Goal: Information Seeking & Learning: Learn about a topic

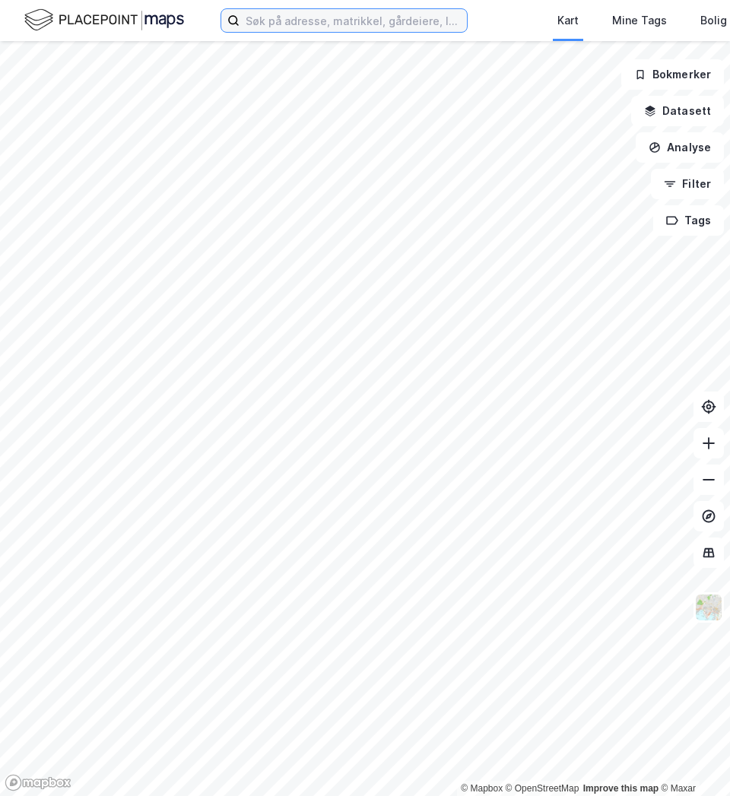
click at [371, 18] on input at bounding box center [353, 20] width 227 height 23
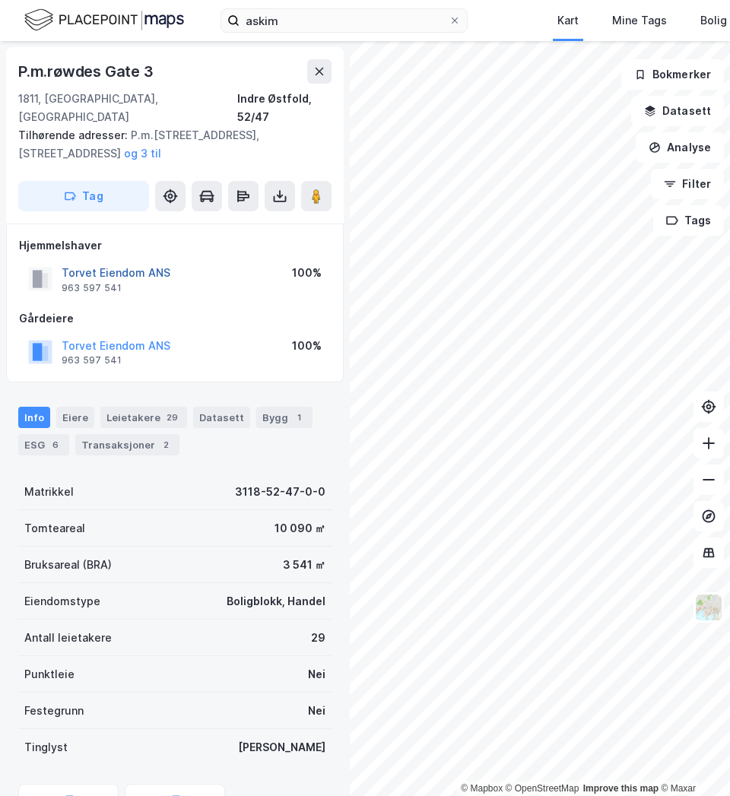
click at [0, 0] on button "Torvet Eiendom ANS" at bounding box center [0, 0] width 0 height 0
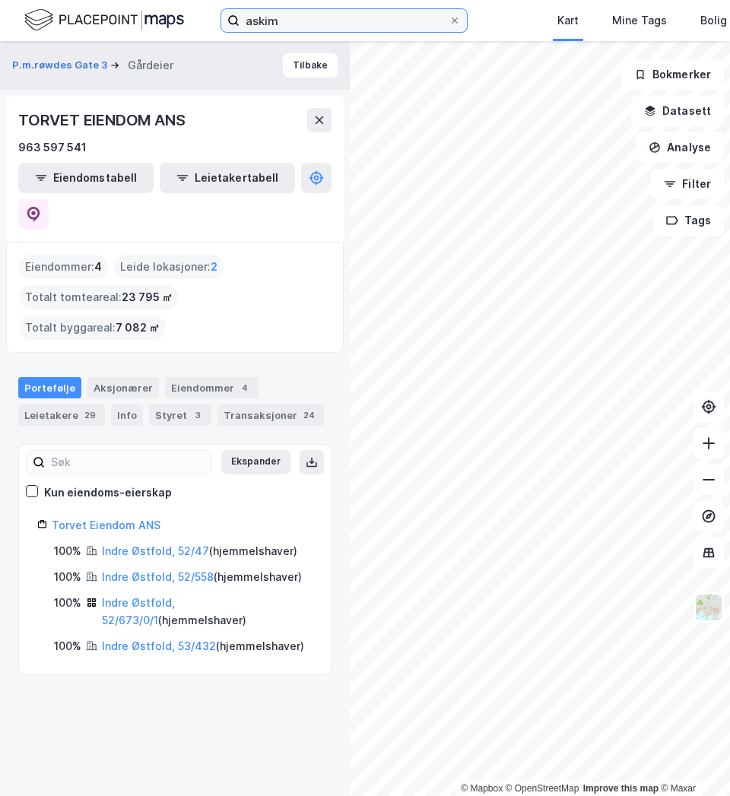
click at [274, 23] on input "askim" at bounding box center [344, 20] width 209 height 23
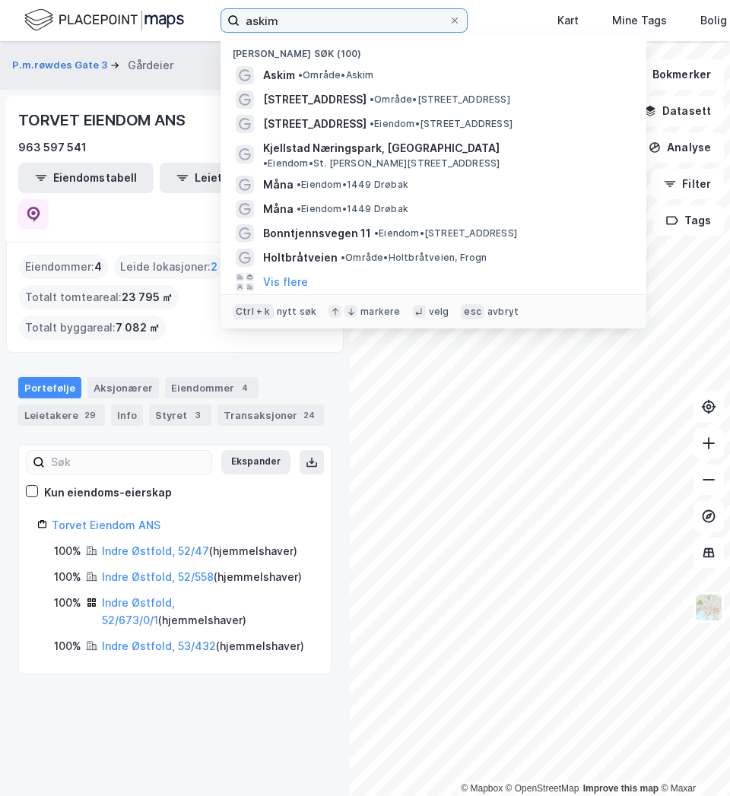
click at [274, 23] on input "askim" at bounding box center [344, 20] width 209 height 23
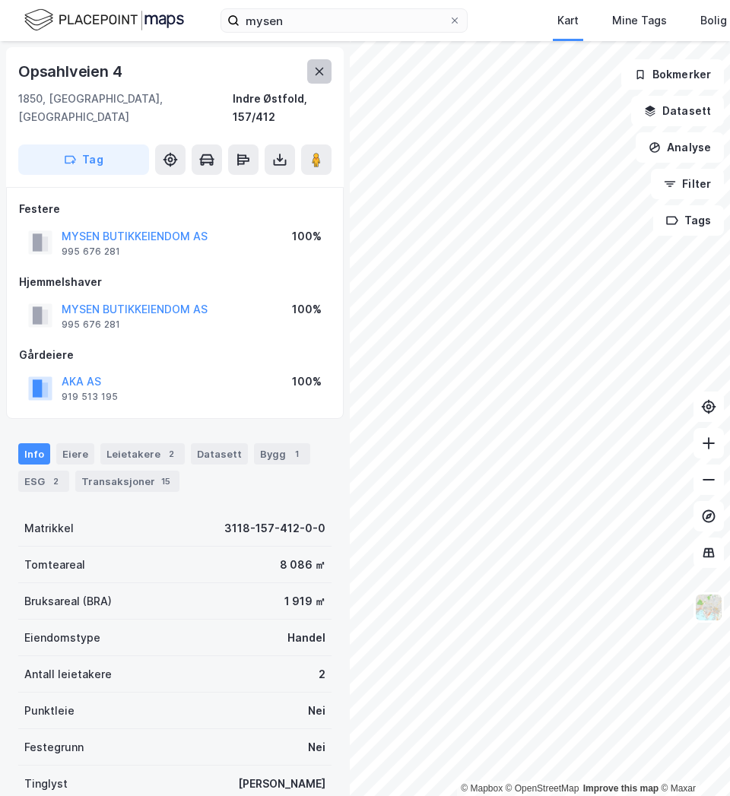
click at [327, 78] on button at bounding box center [319, 71] width 24 height 24
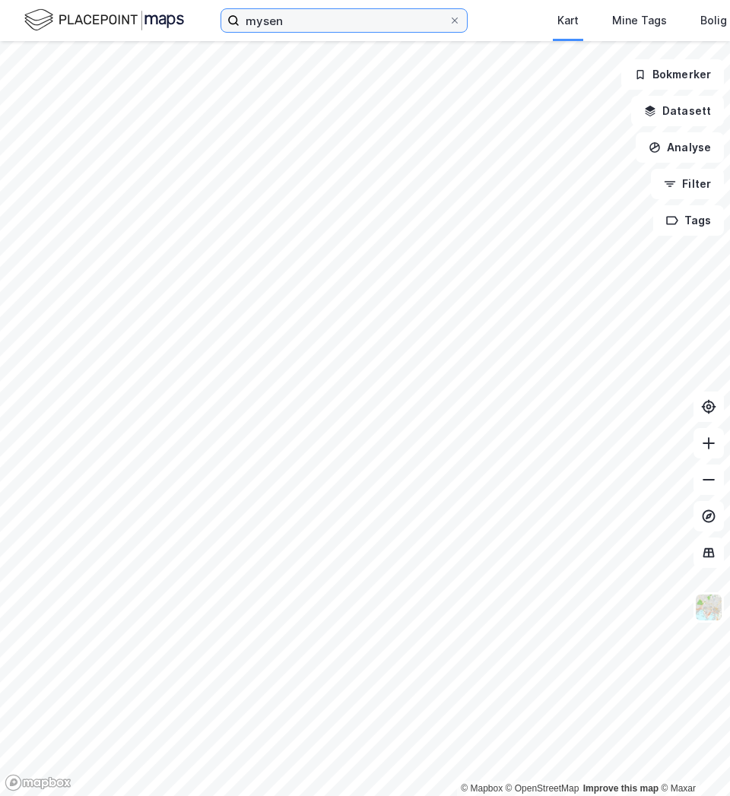
click at [285, 26] on input "mysen" at bounding box center [344, 20] width 209 height 23
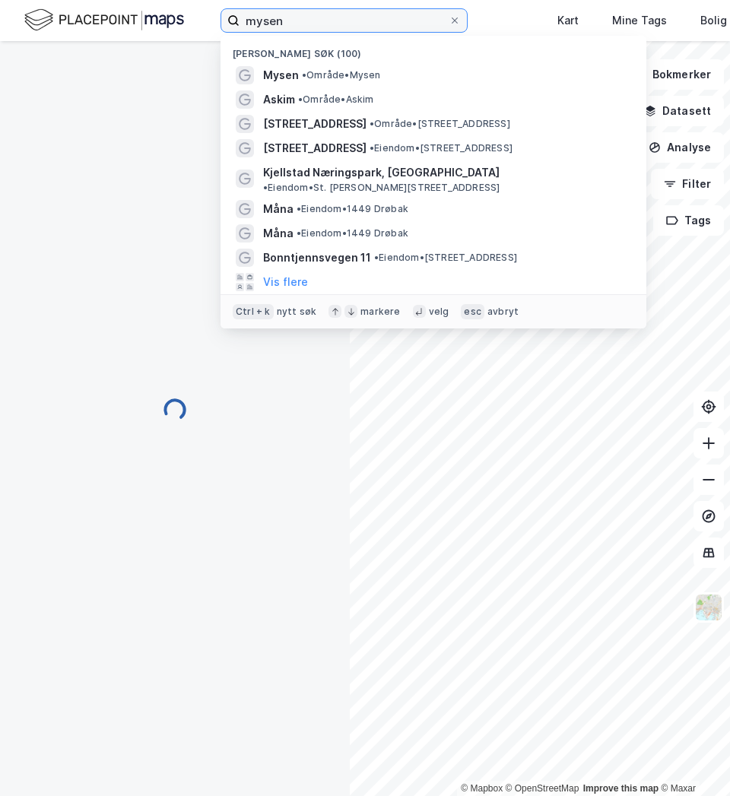
click at [285, 26] on input "mysen" at bounding box center [344, 20] width 209 height 23
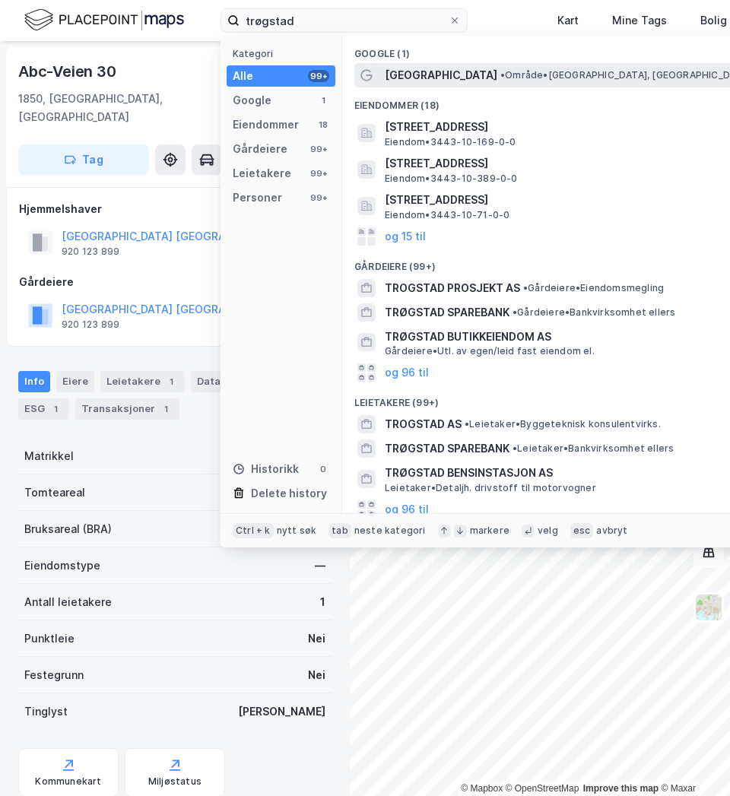
click at [387, 72] on span "[GEOGRAPHIC_DATA]" at bounding box center [441, 75] width 113 height 18
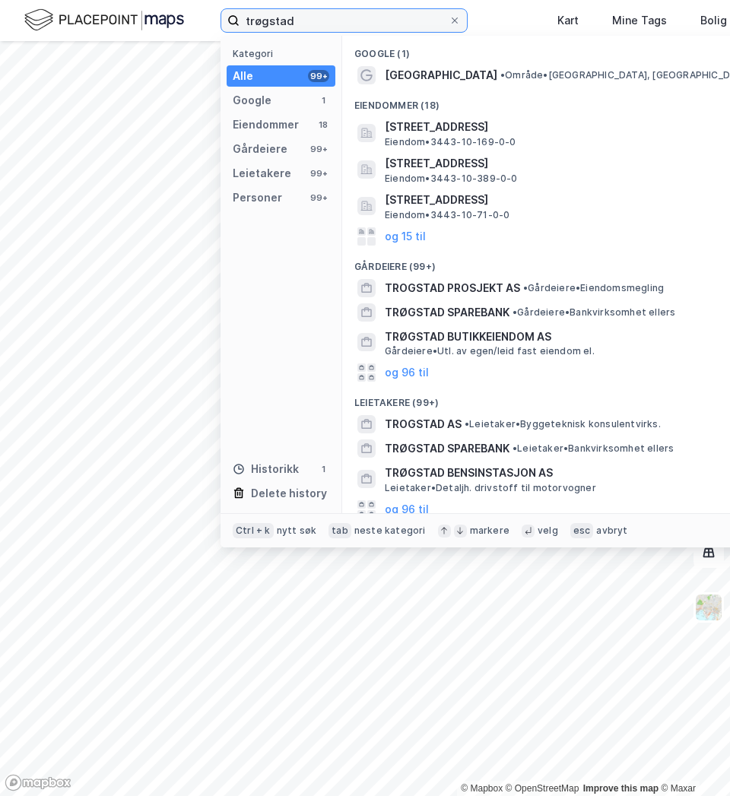
click at [329, 21] on input "trøgstad" at bounding box center [344, 20] width 209 height 23
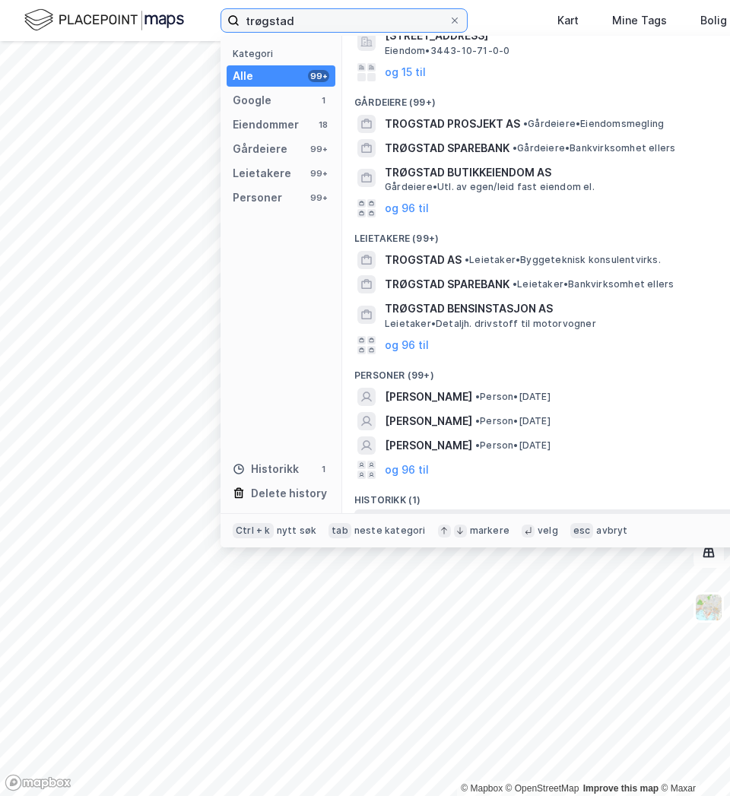
scroll to position [185, 0]
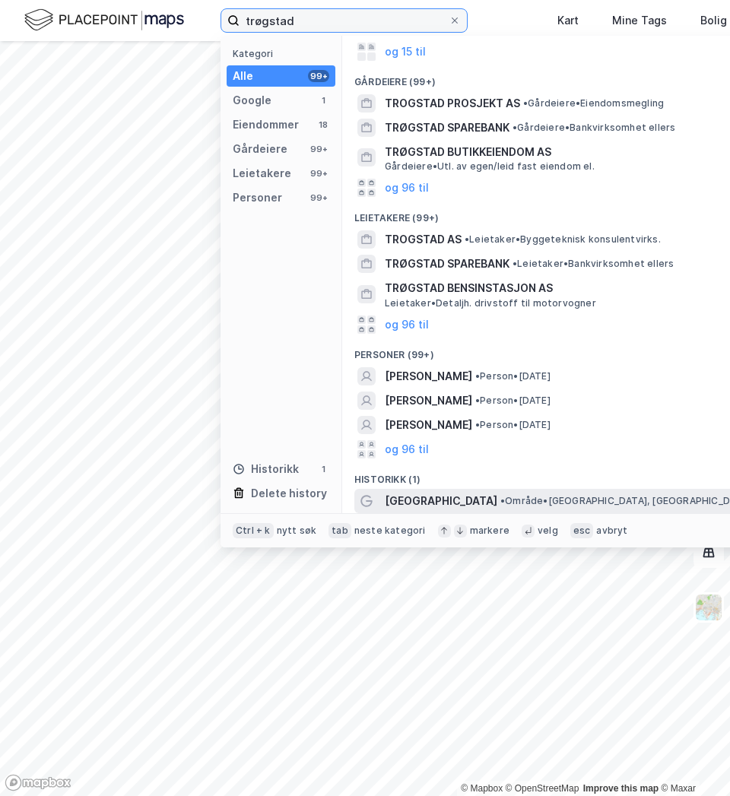
click at [337, 17] on input "trøgstad" at bounding box center [344, 20] width 209 height 23
click at [337, 18] on input "trøgstad" at bounding box center [344, 20] width 209 height 23
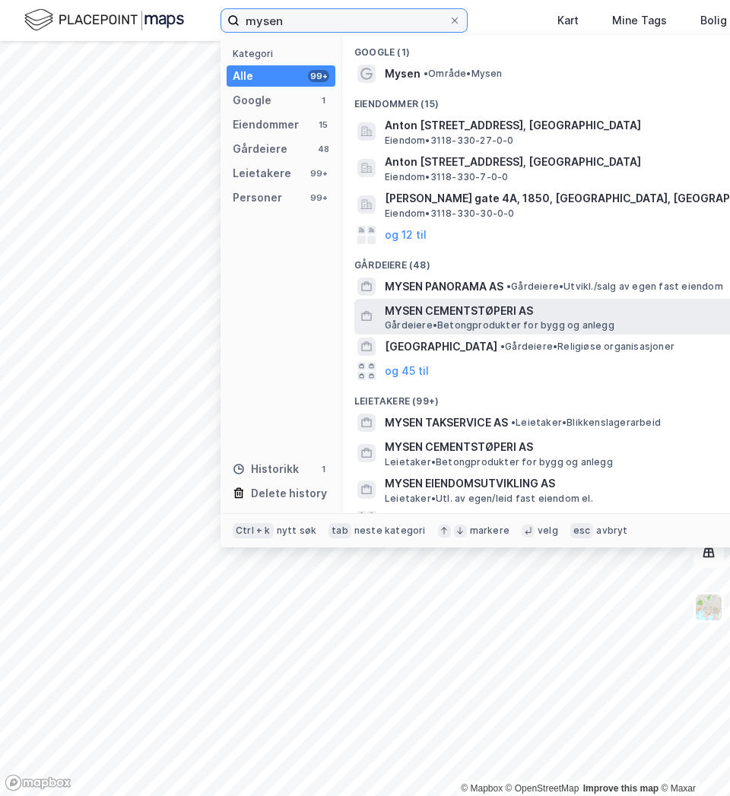
scroll to position [0, 0]
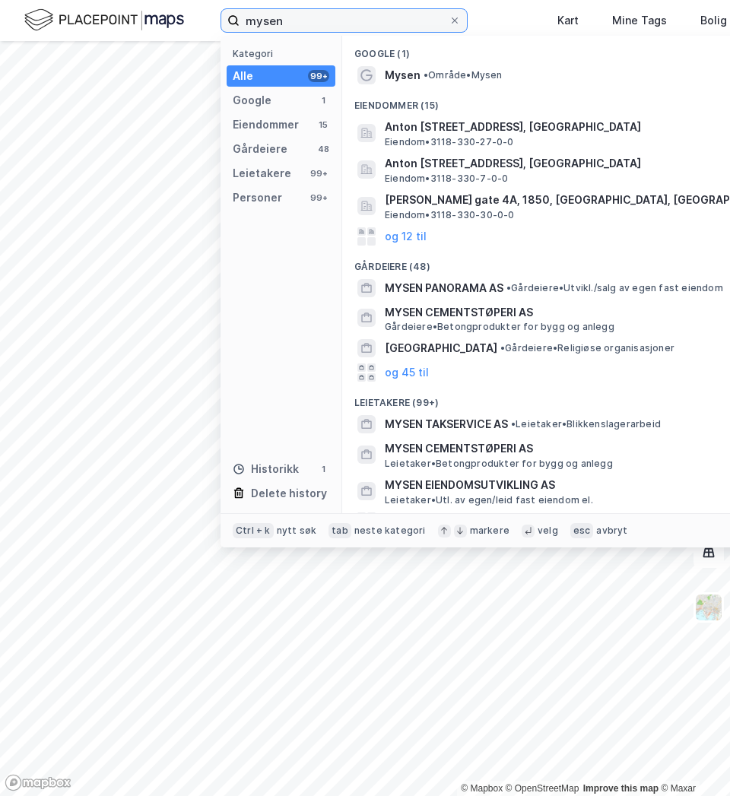
click at [332, 18] on input "mysen" at bounding box center [344, 20] width 209 height 23
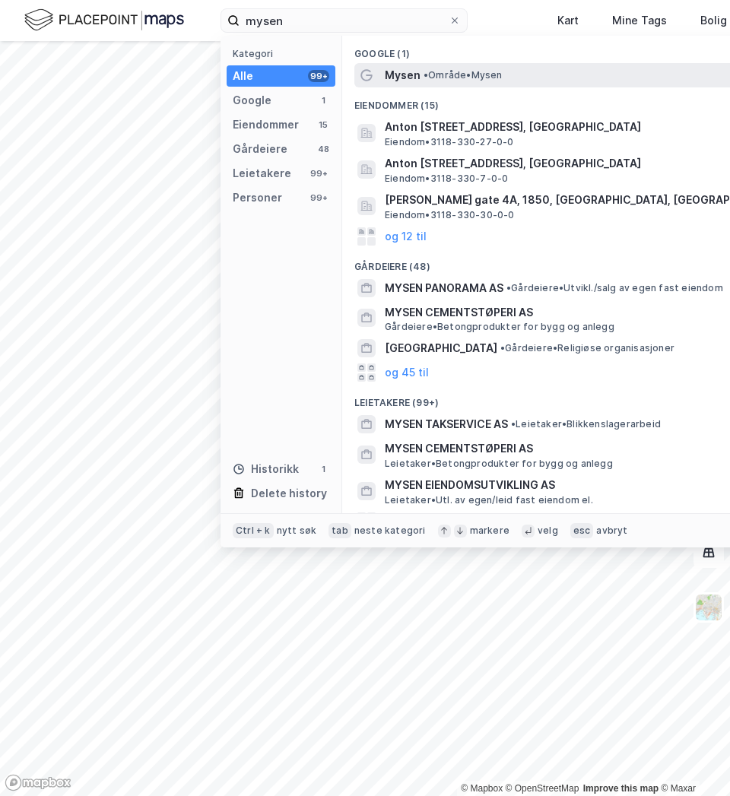
click at [381, 81] on div "Mysen • Område • Mysen" at bounding box center [555, 75] width 402 height 24
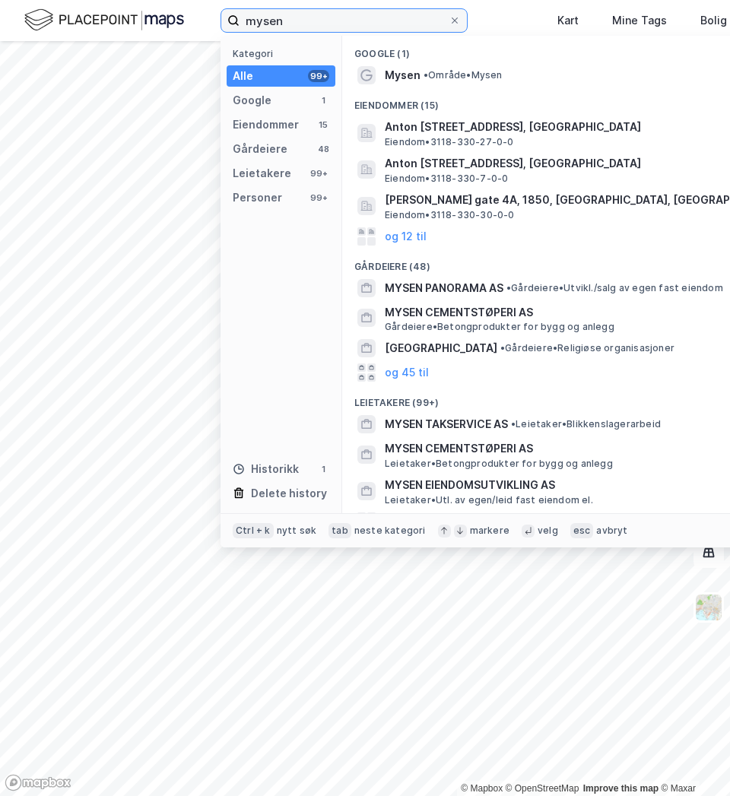
click at [259, 27] on input "mysen" at bounding box center [344, 20] width 209 height 23
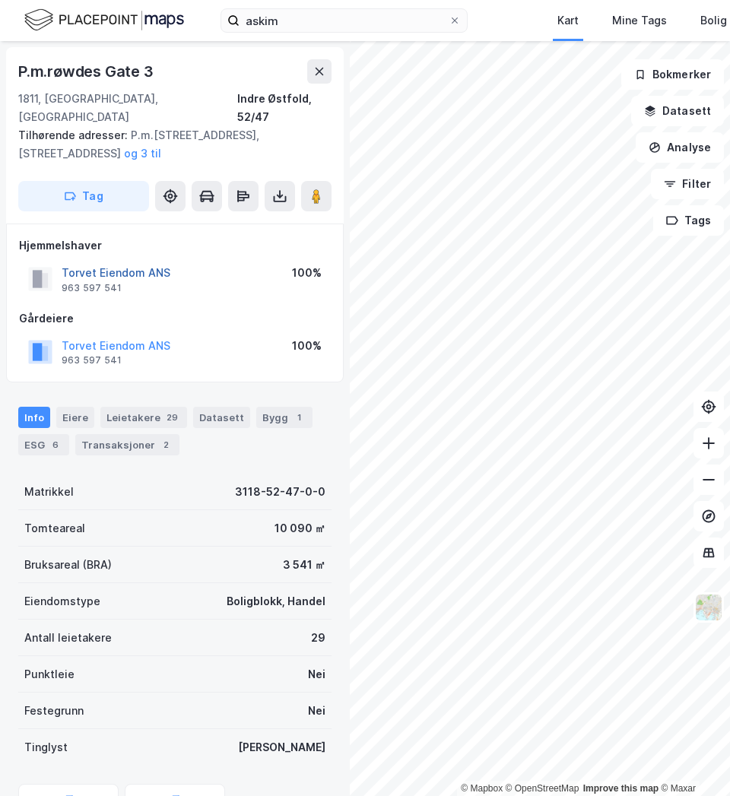
click at [0, 0] on button "Torvet Eiendom ANS" at bounding box center [0, 0] width 0 height 0
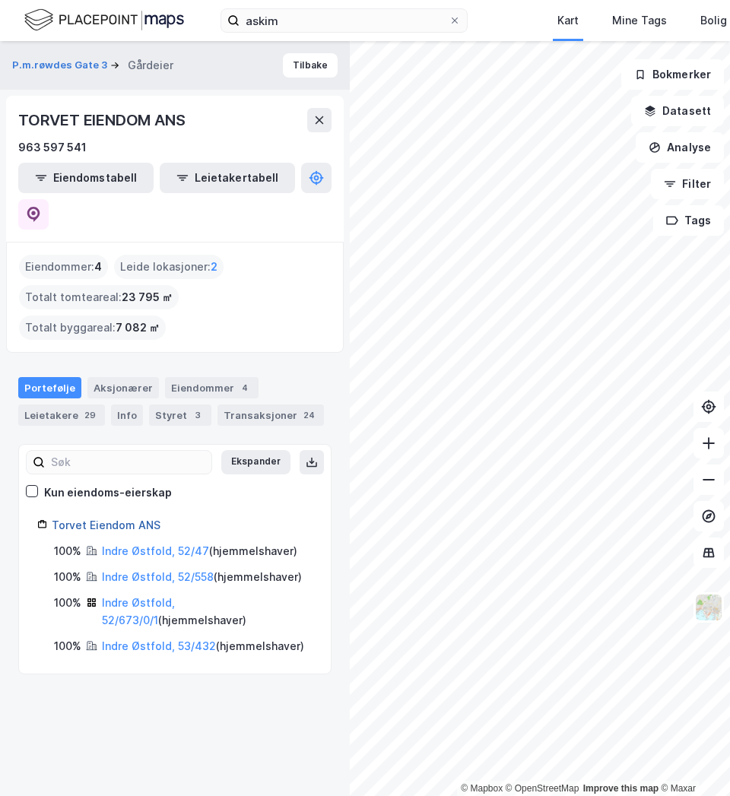
click at [94, 519] on link "Torvet Eiendom ANS" at bounding box center [106, 525] width 109 height 13
click at [131, 377] on div "Aksjonærer" at bounding box center [123, 387] width 72 height 21
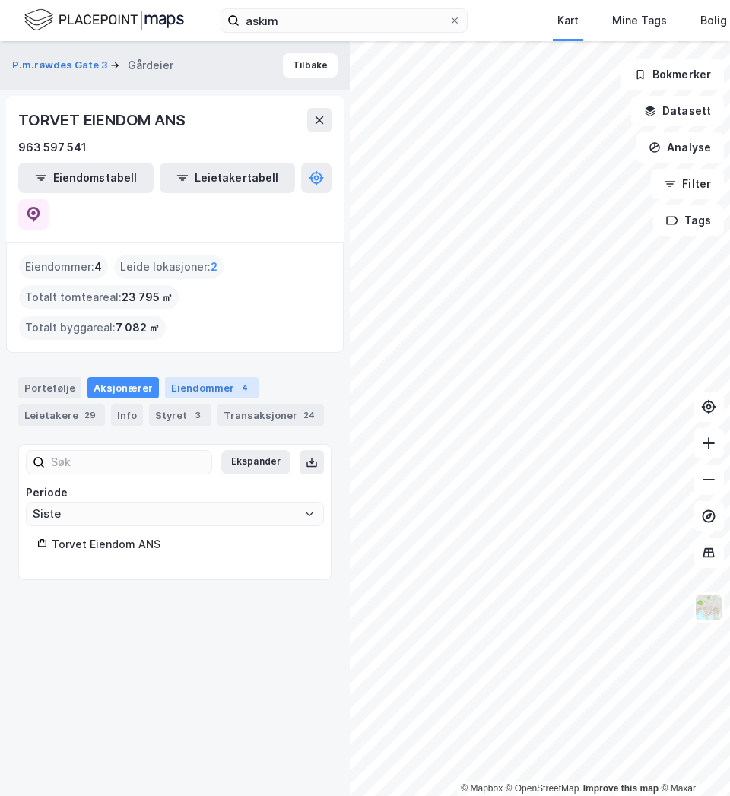
click at [178, 377] on div "Eiendommer 4" at bounding box center [212, 387] width 94 height 21
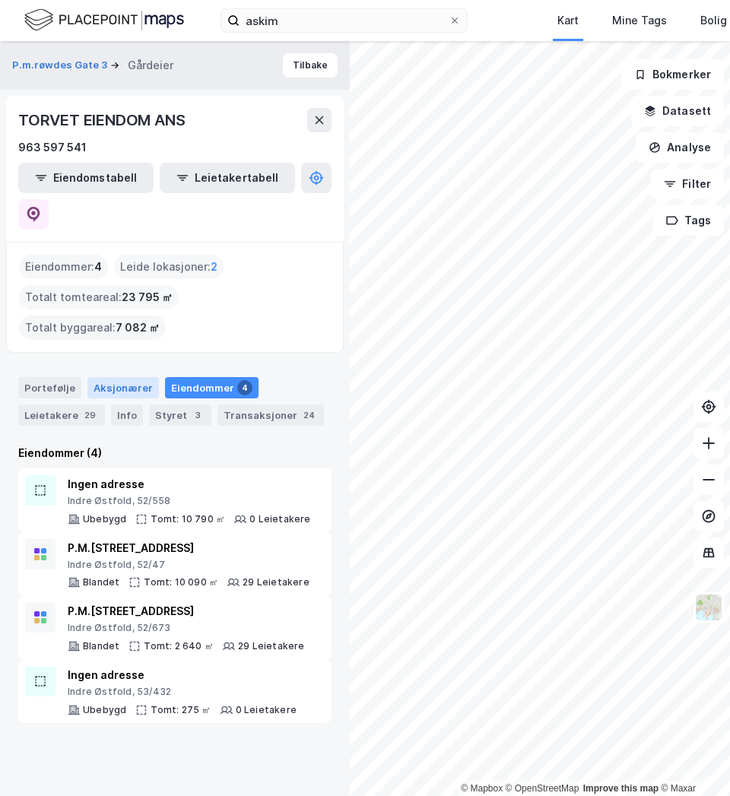
click at [134, 377] on div "Aksjonærer" at bounding box center [123, 387] width 72 height 21
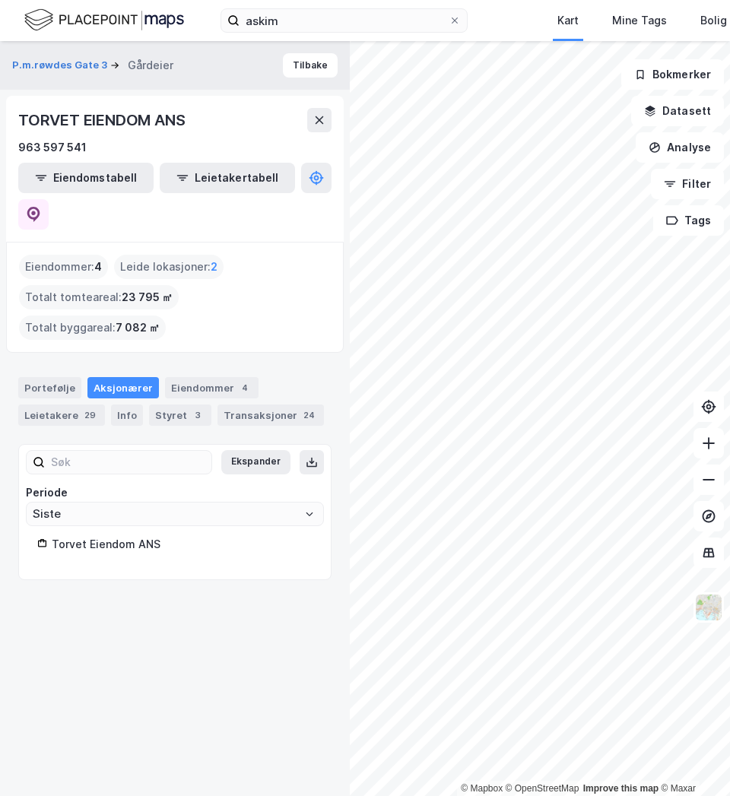
click at [122, 536] on div "Torvet Eiendom ANS" at bounding box center [182, 545] width 261 height 18
click at [67, 405] on div "Leietakere 29" at bounding box center [61, 415] width 87 height 21
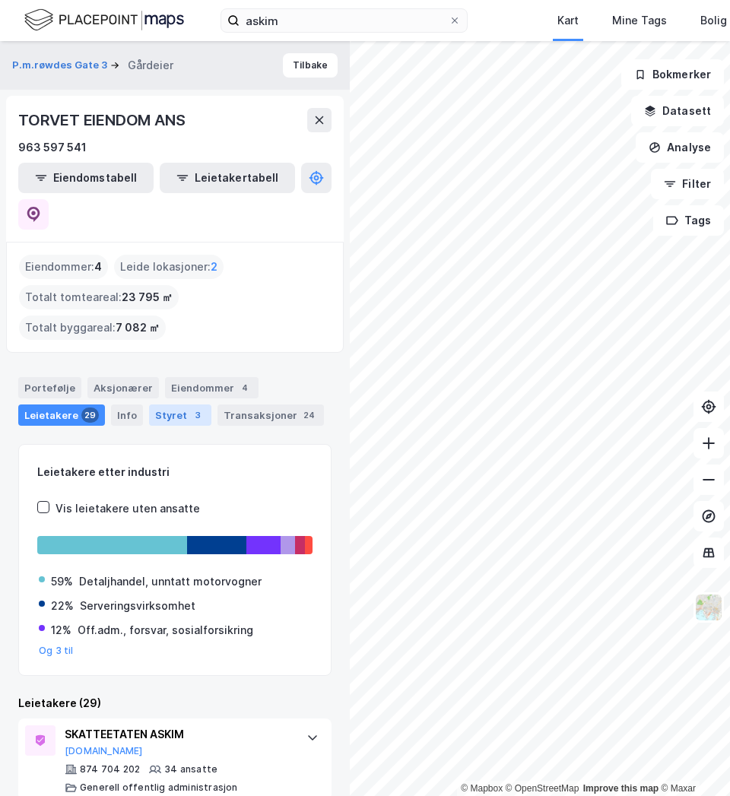
click at [190, 408] on div "3" at bounding box center [197, 415] width 15 height 15
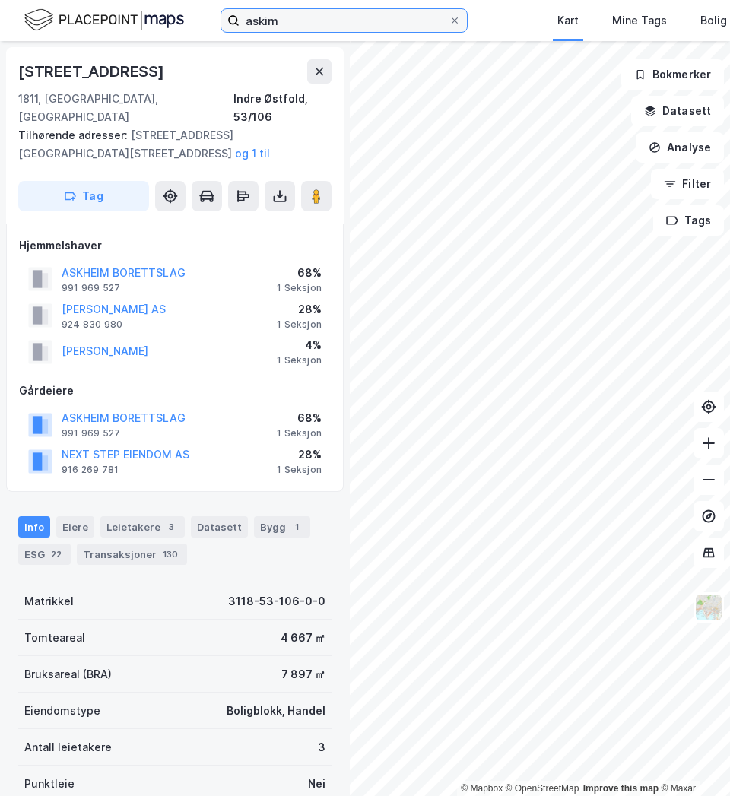
click at [257, 27] on input "askim" at bounding box center [344, 20] width 209 height 23
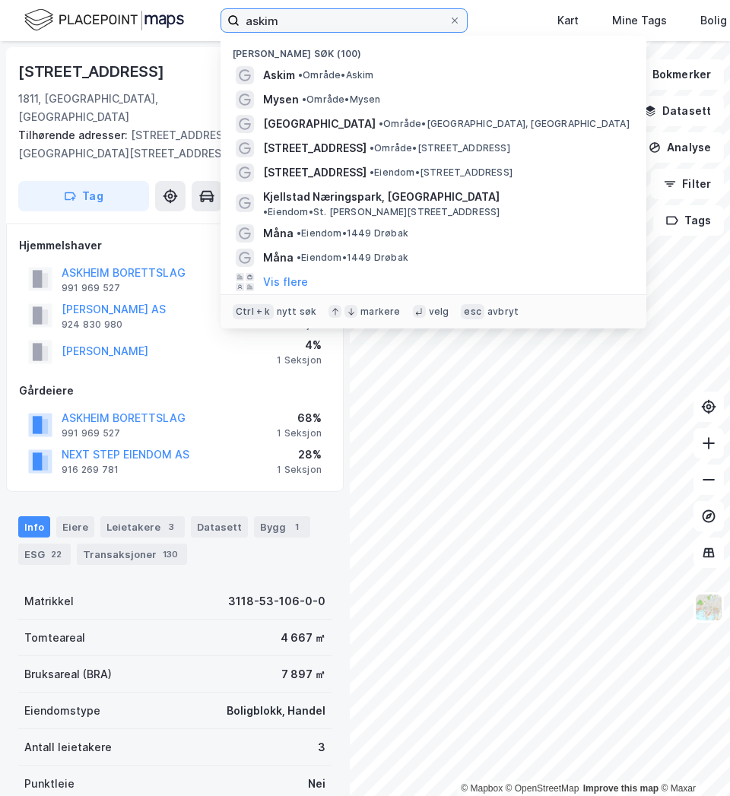
click at [257, 27] on input "askim" at bounding box center [344, 20] width 209 height 23
click at [257, 26] on input "askim" at bounding box center [344, 20] width 209 height 23
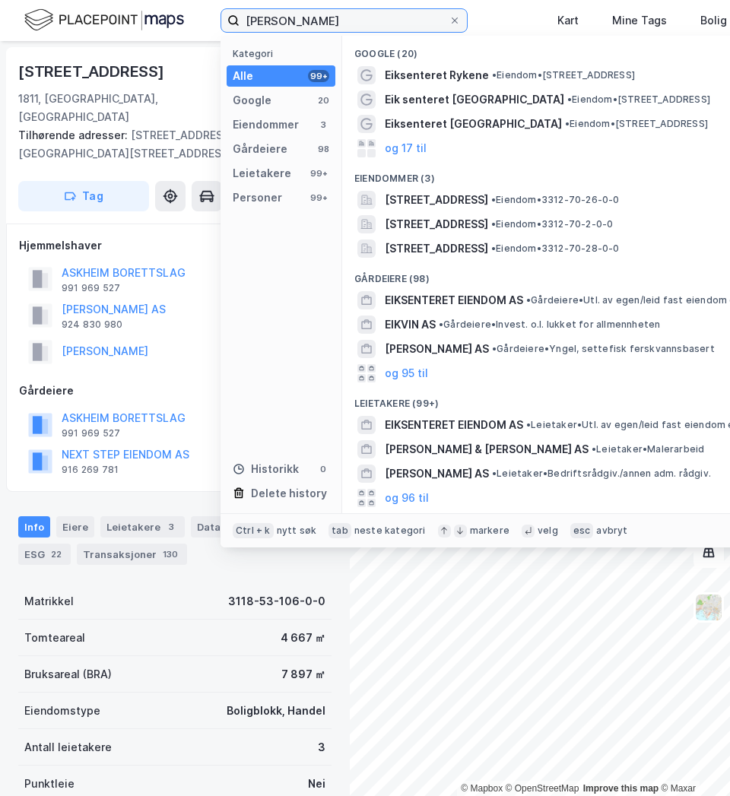
click at [296, 22] on input "[PERSON_NAME]" at bounding box center [344, 20] width 209 height 23
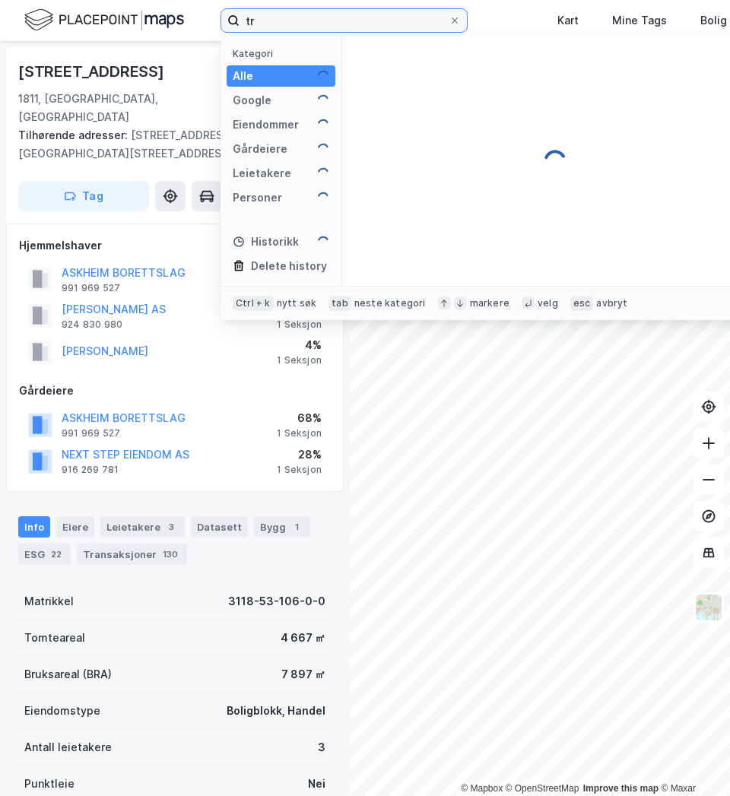
type input "t"
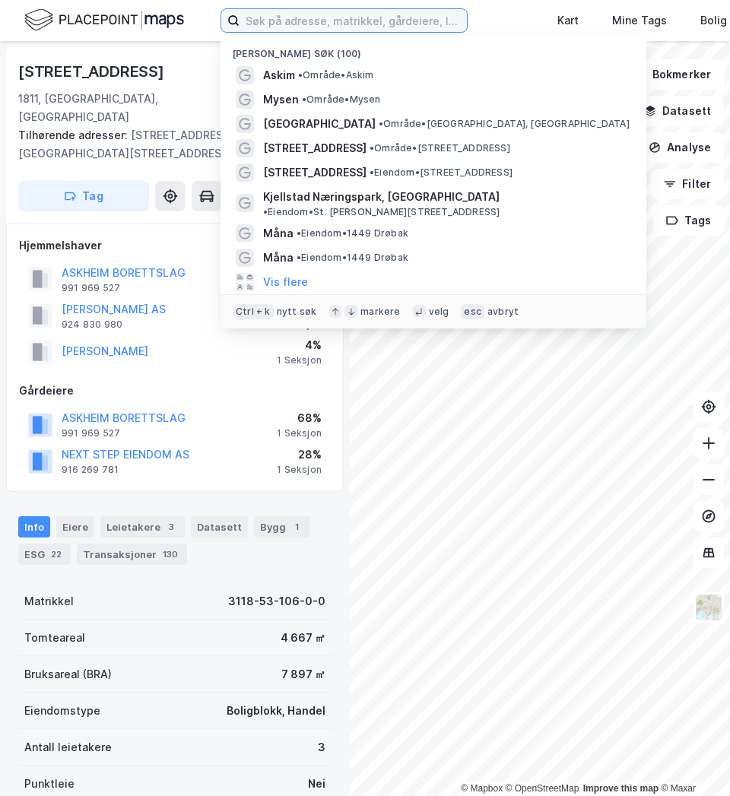
type input "a"
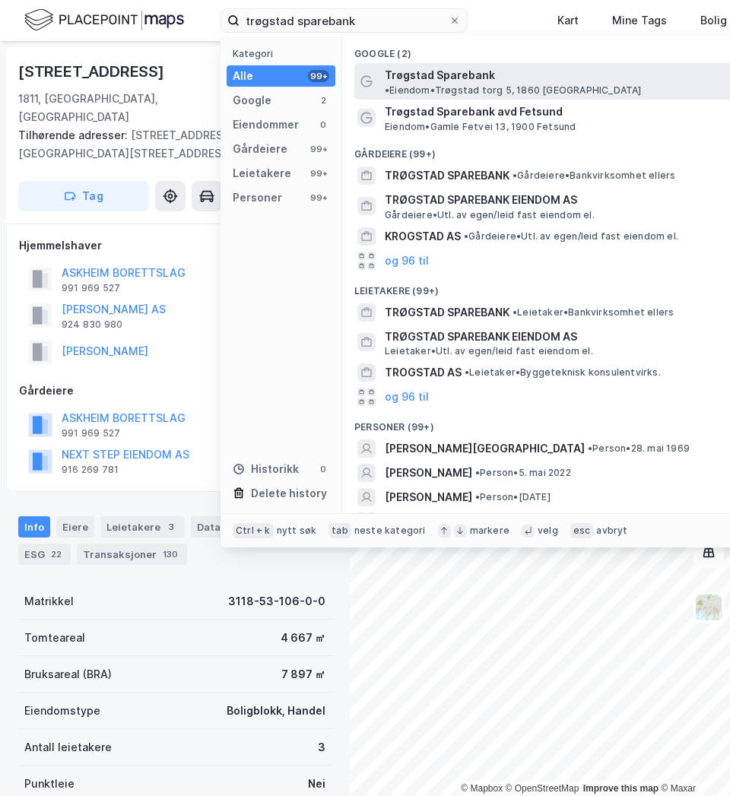
click at [472, 82] on span "Trøgstad Sparebank" at bounding box center [440, 75] width 110 height 18
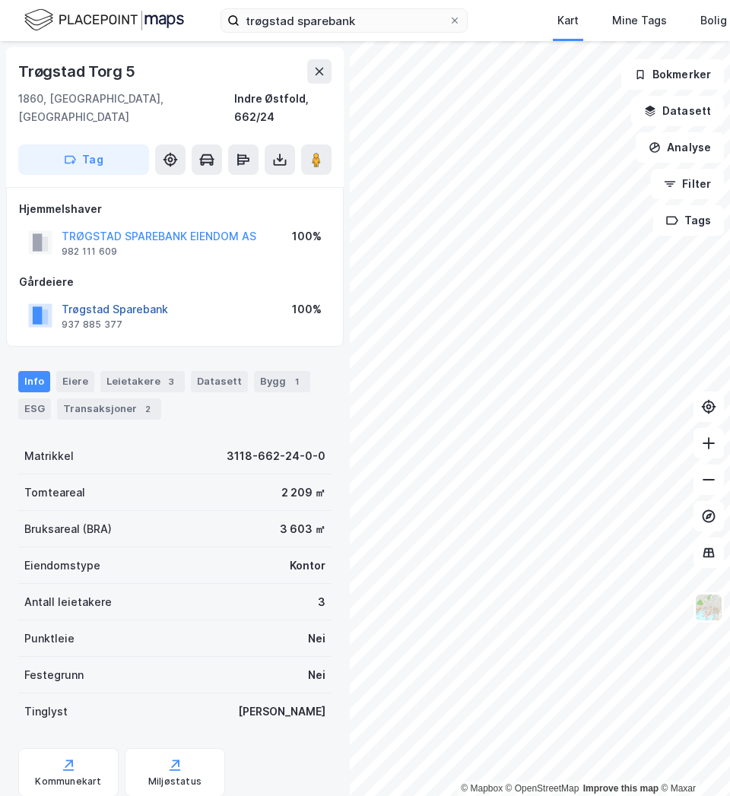
click at [0, 0] on button "Trøgstad Sparebank" at bounding box center [0, 0] width 0 height 0
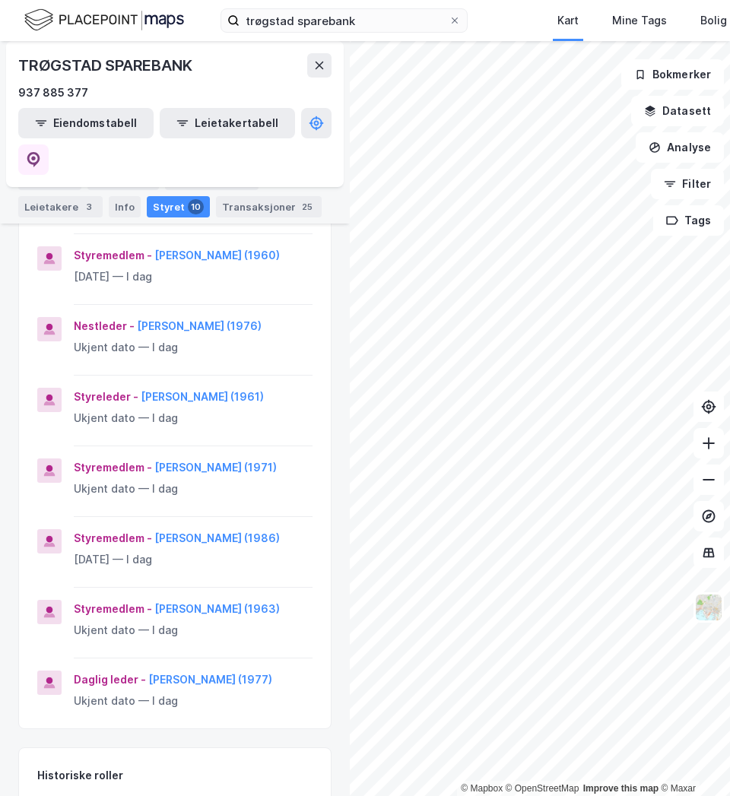
scroll to position [456, 0]
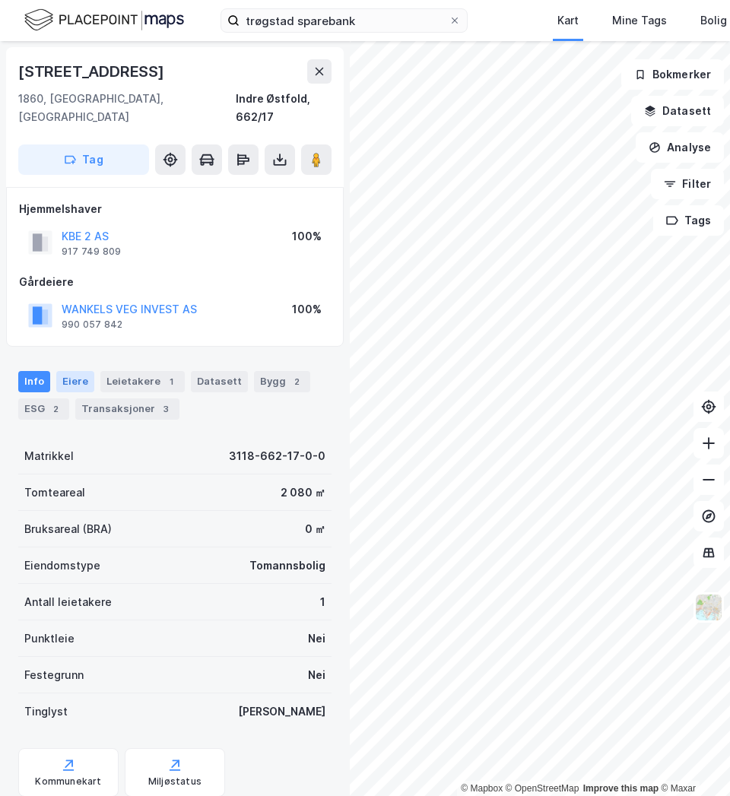
click at [71, 371] on div "Eiere" at bounding box center [75, 381] width 38 height 21
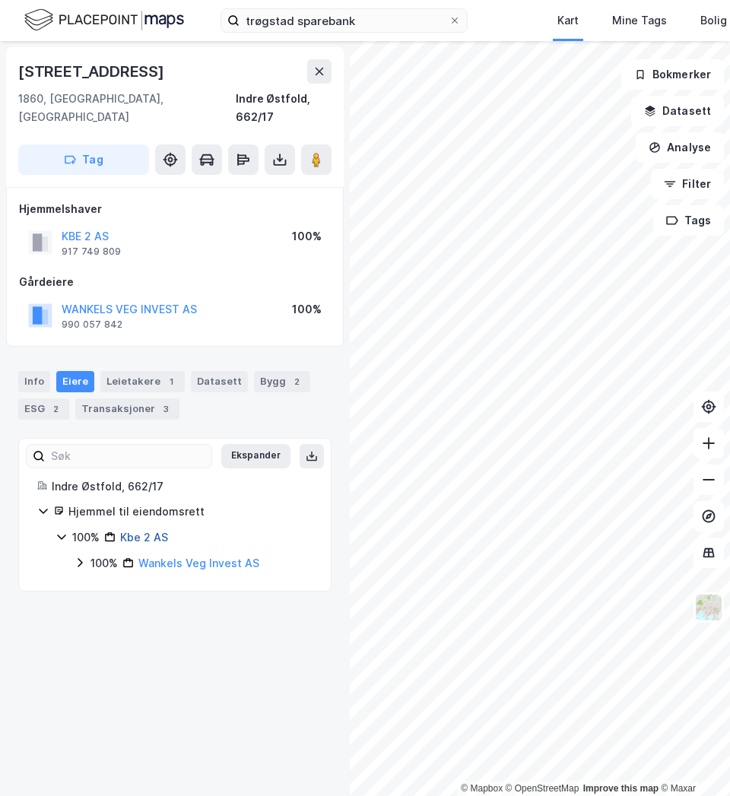
click at [146, 531] on link "Kbe 2 AS" at bounding box center [144, 537] width 48 height 13
click at [354, 32] on label "trøgstad sparebank" at bounding box center [344, 20] width 247 height 24
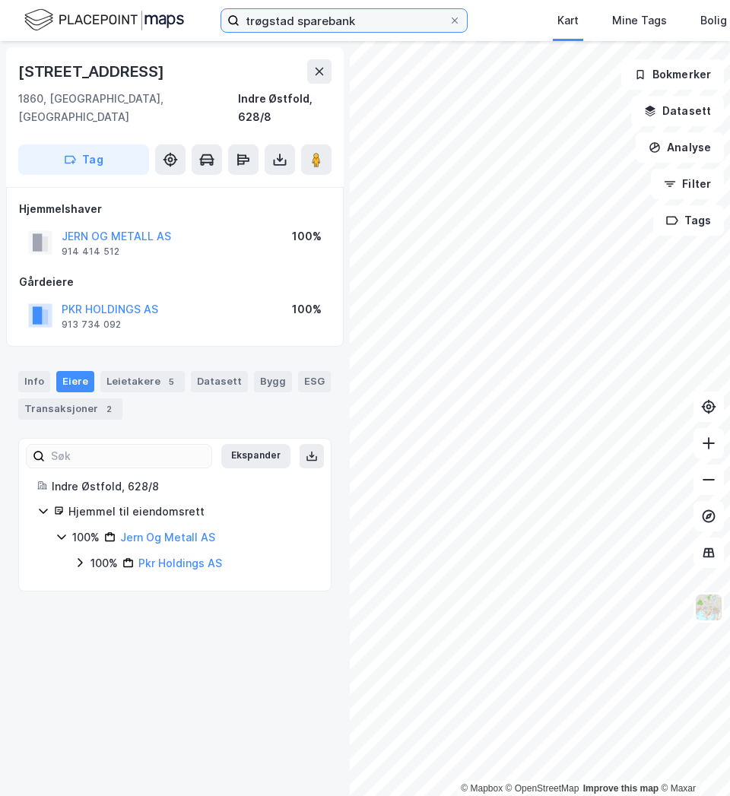
click at [354, 32] on input "trøgstad sparebank" at bounding box center [344, 20] width 209 height 23
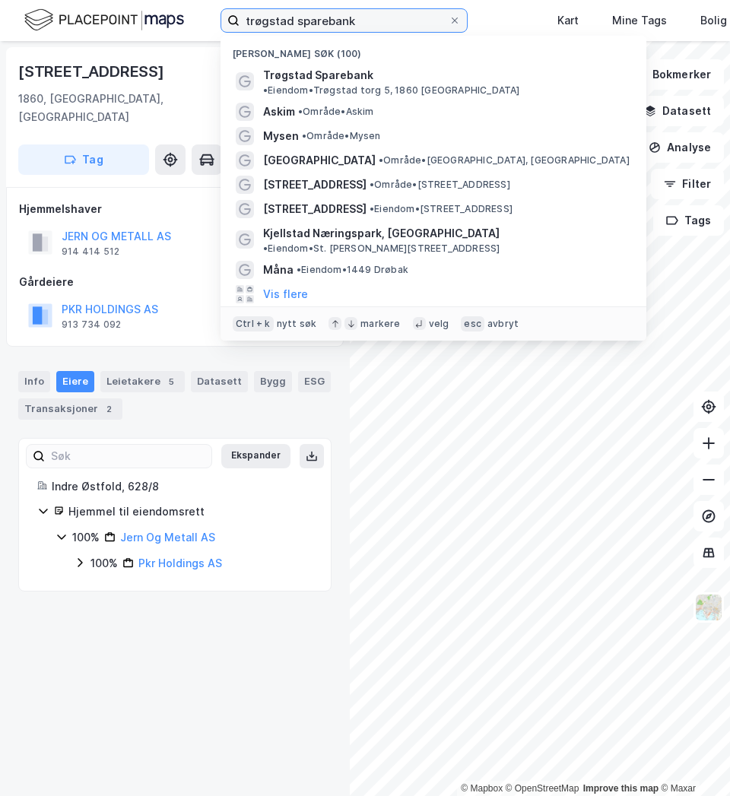
click at [358, 26] on input "trøgstad sparebank" at bounding box center [344, 20] width 209 height 23
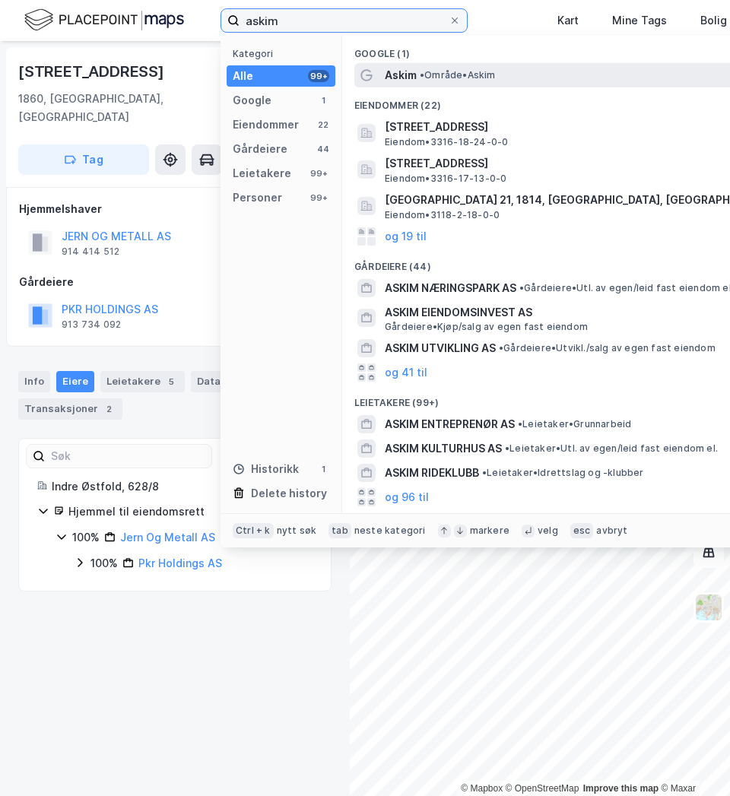
type input "askim"
click at [403, 64] on div "Askim • Område • [GEOGRAPHIC_DATA]" at bounding box center [555, 75] width 402 height 24
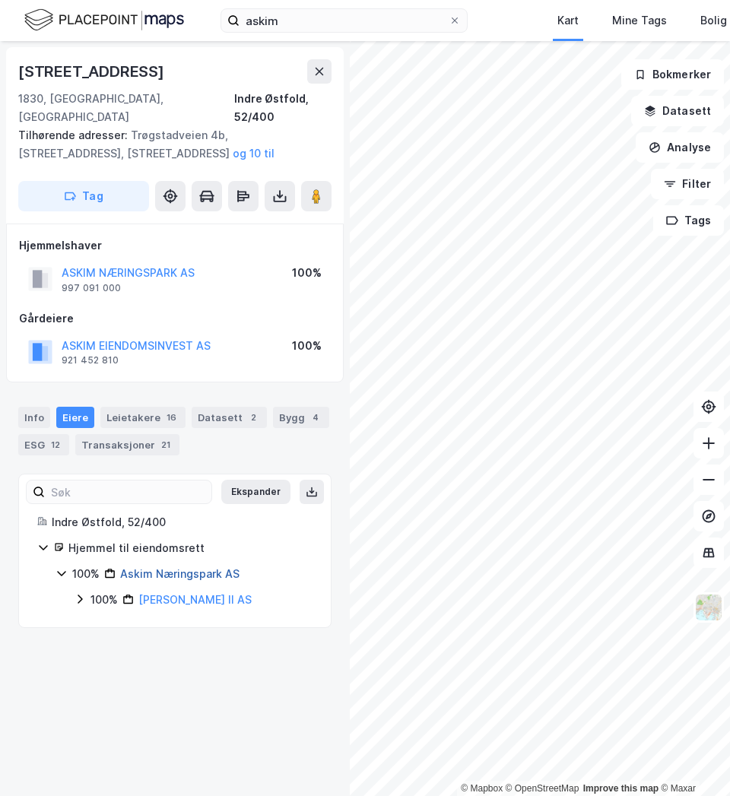
click at [144, 568] on link "Askim Næringspark AS" at bounding box center [179, 574] width 119 height 13
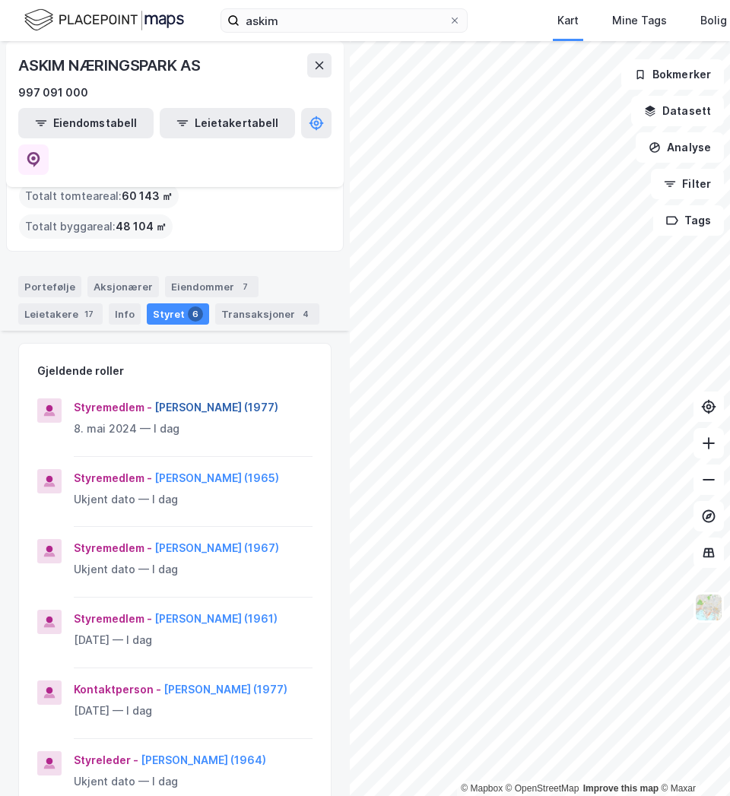
scroll to position [152, 0]
